Goal: Complete application form

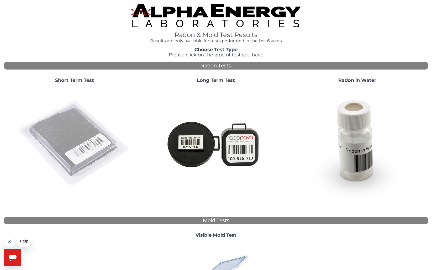
click at [73, 133] on img at bounding box center [74, 143] width 113 height 113
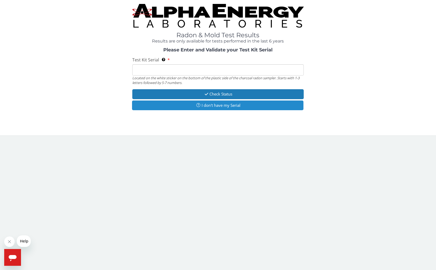
click at [213, 105] on button "I don't have my Serial" at bounding box center [217, 105] width 171 height 10
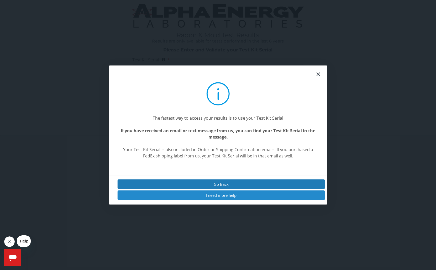
click at [222, 196] on button "I need more help" at bounding box center [220, 195] width 207 height 10
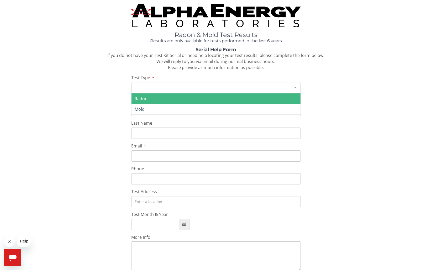
click at [144, 88] on div "Please make a selection" at bounding box center [215, 87] width 169 height 11
click at [148, 99] on span "Radon" at bounding box center [215, 98] width 169 height 10
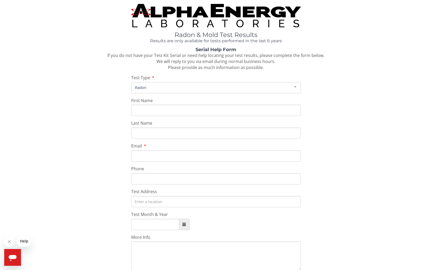
click at [143, 111] on input "First Name" at bounding box center [215, 110] width 169 height 11
type input "[PERSON_NAME]"
click at [137, 132] on input "Last Name" at bounding box center [215, 132] width 169 height 11
type input "[PERSON_NAME]"
click at [138, 158] on input "Email" at bounding box center [215, 155] width 169 height 11
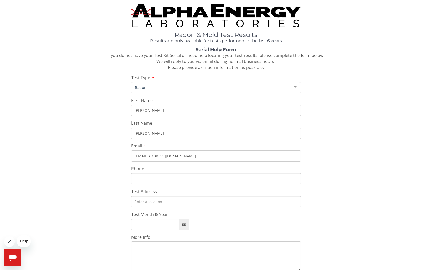
type input "[EMAIL_ADDRESS][DOMAIN_NAME]"
click at [135, 180] on input "Phone" at bounding box center [215, 178] width 169 height 11
type input "[PHONE_NUMBER]"
click at [141, 202] on input "Test Address" at bounding box center [215, 201] width 169 height 11
click at [148, 202] on input "Test Address" at bounding box center [215, 201] width 169 height 11
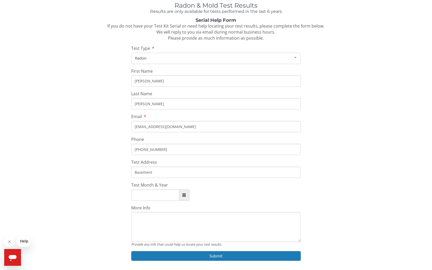
scroll to position [44, 0]
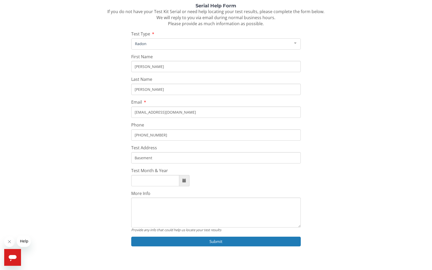
type input "Basement"
click at [184, 180] on span at bounding box center [184, 181] width 4 height 4
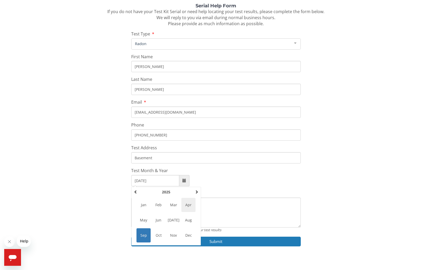
click at [189, 205] on span "Apr" at bounding box center [188, 205] width 14 height 14
type input "[DATE]"
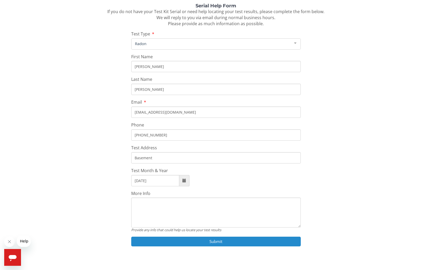
click at [216, 241] on button "Submit" at bounding box center [215, 242] width 169 height 10
click at [215, 241] on button "Submit" at bounding box center [215, 242] width 169 height 10
